Goal: Task Accomplishment & Management: Use online tool/utility

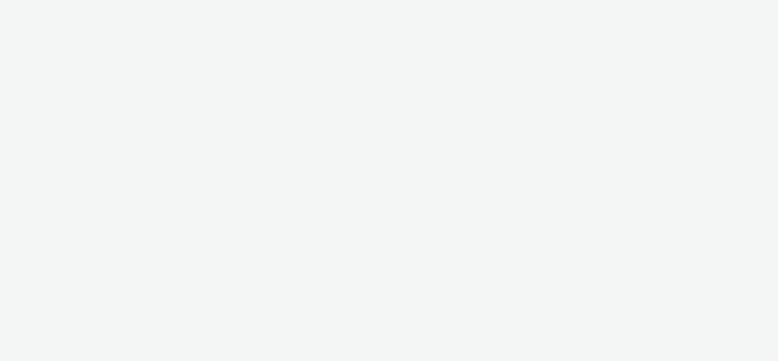
select select "ac009755-aa48-4799-8050-7a339a378eb8"
select select "79162ed7-0017-4339-93b0-3399b708648f"
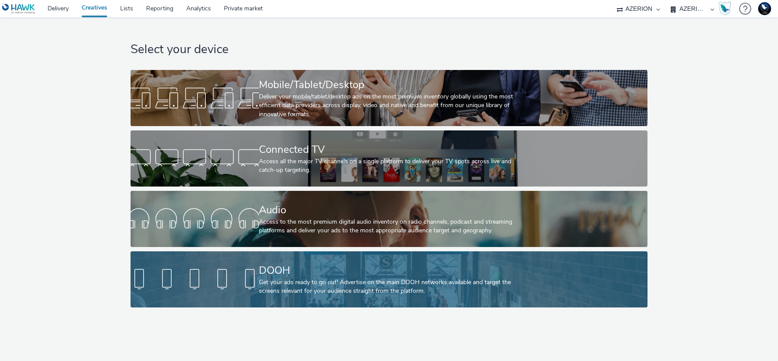
click at [283, 254] on div "DOOH Get your ads ready to go out! Advertise on the main DOOH networks availabl…" at bounding box center [387, 279] width 257 height 56
